Goal: Obtain resource: Obtain resource

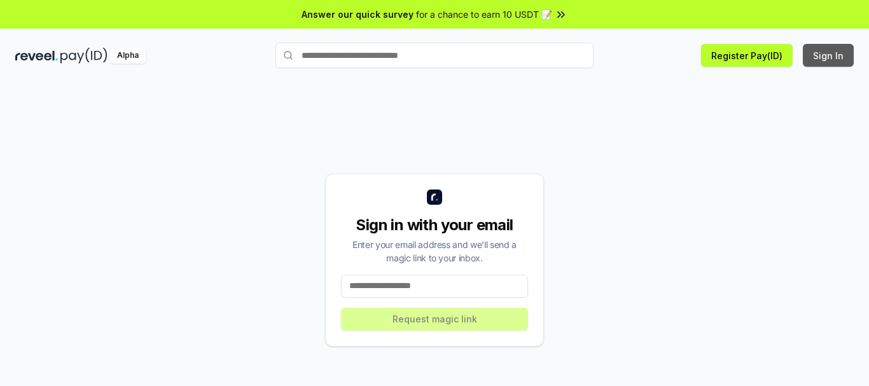
click at [839, 52] on button "Sign In" at bounding box center [828, 55] width 51 height 23
click at [449, 282] on input at bounding box center [434, 286] width 187 height 23
click at [453, 295] on input at bounding box center [434, 286] width 187 height 23
click at [450, 291] on input at bounding box center [434, 286] width 187 height 23
click at [221, 6] on div "Answer our quick survey for a chance to earn 10 USDT 📝" at bounding box center [434, 14] width 869 height 29
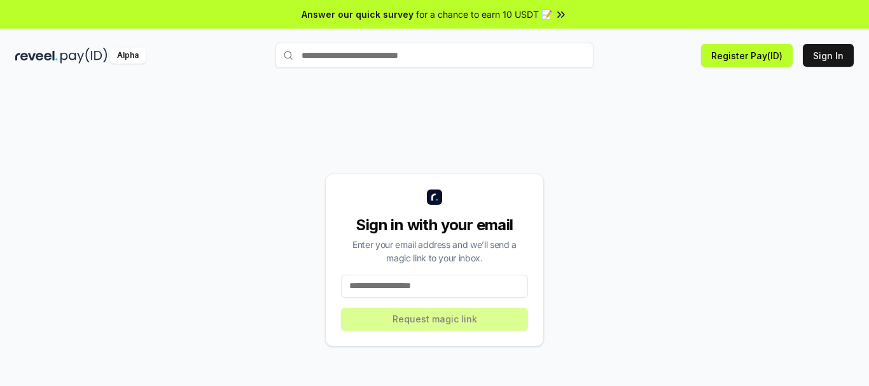
scroll to position [36, 0]
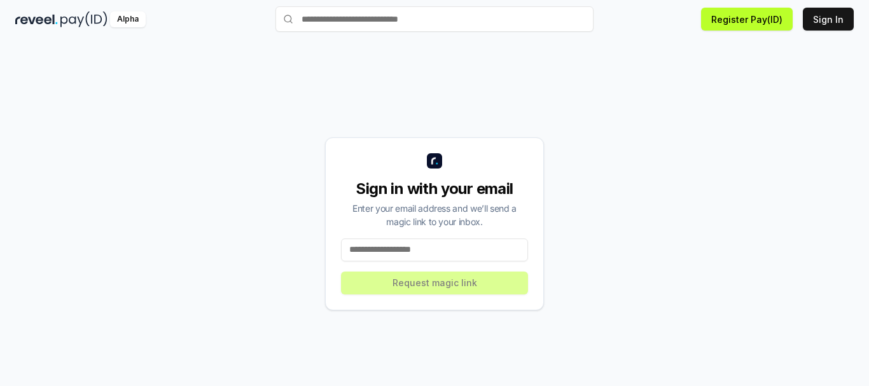
click at [371, 251] on input at bounding box center [434, 250] width 187 height 23
